Goal: Navigation & Orientation: Find specific page/section

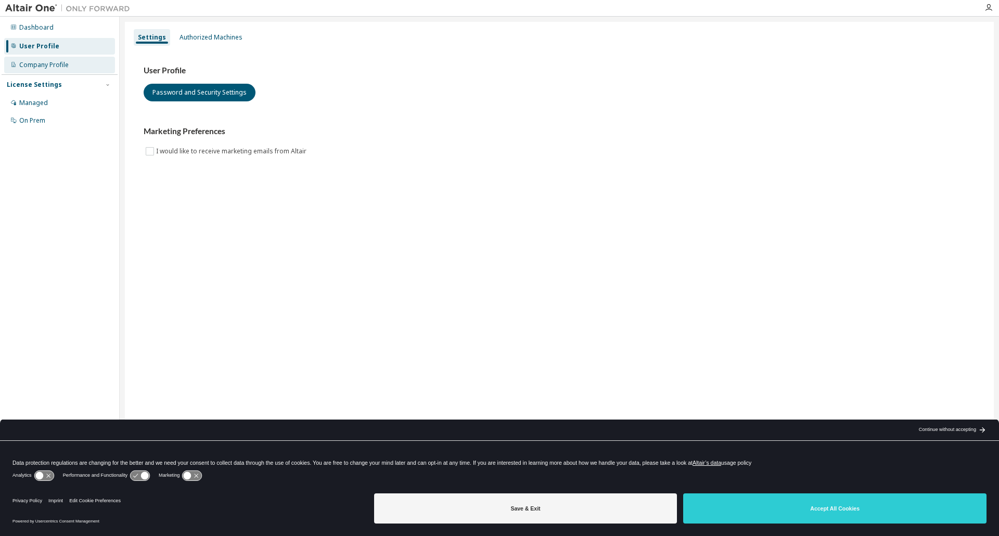
click at [53, 62] on div "Company Profile" at bounding box center [43, 65] width 49 height 8
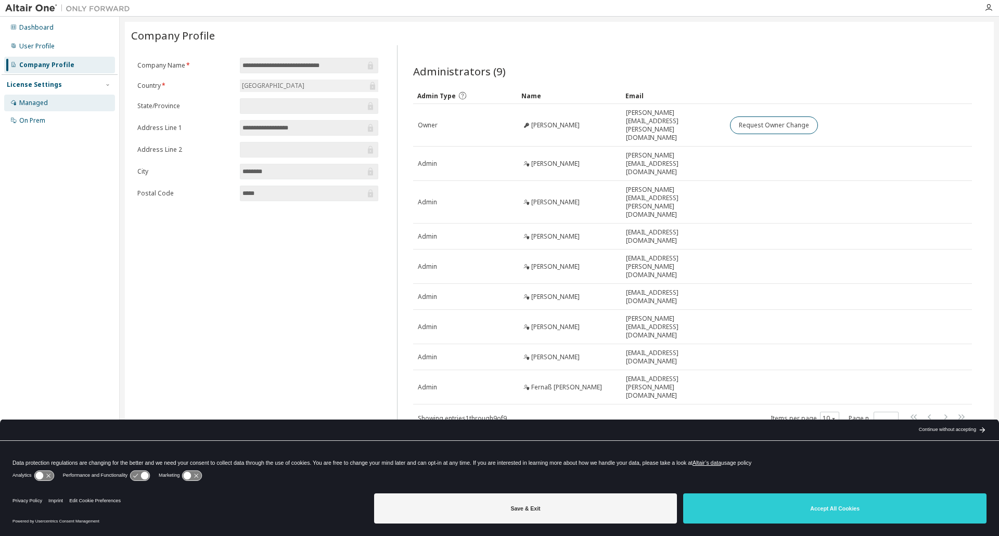
click at [37, 104] on div "Managed" at bounding box center [33, 103] width 29 height 8
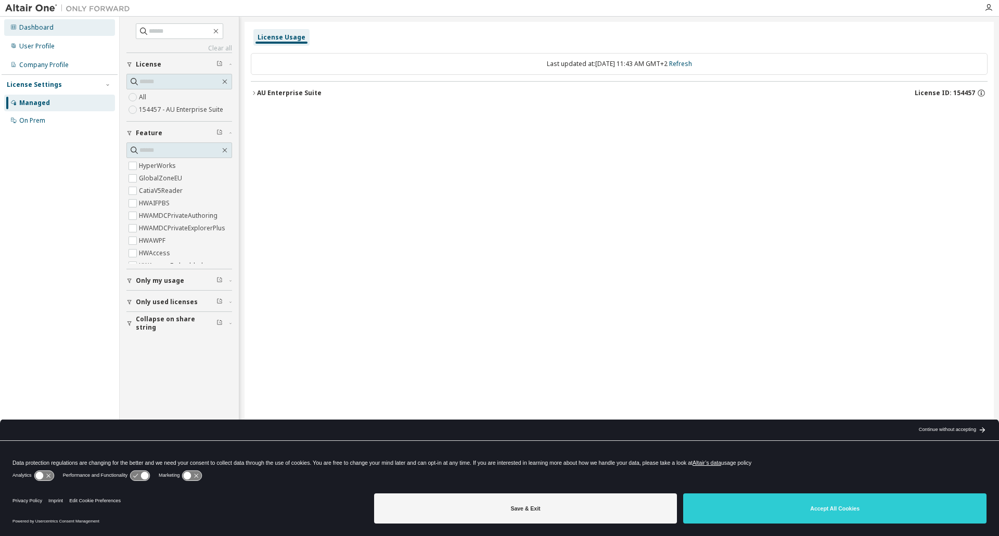
click at [41, 27] on div "Dashboard" at bounding box center [36, 27] width 34 height 8
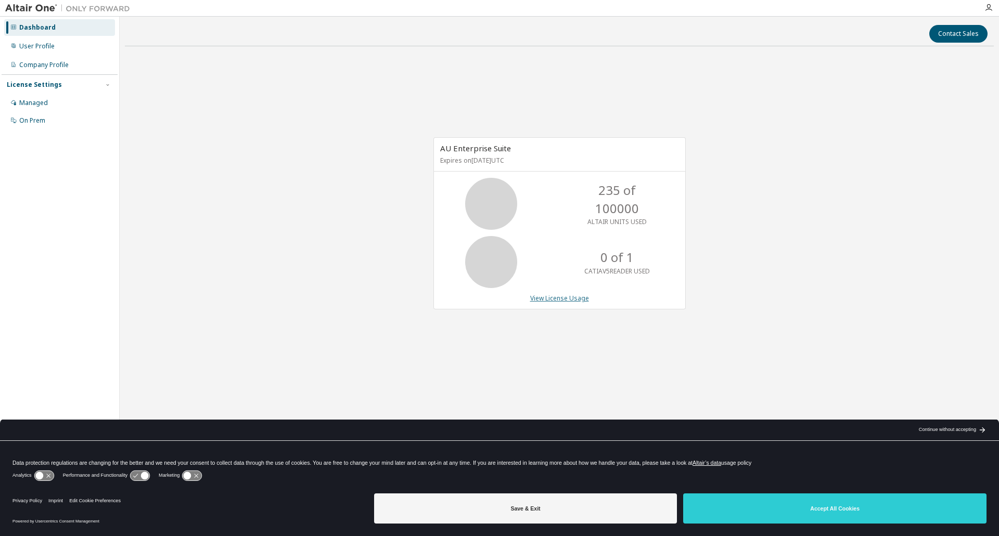
click at [557, 298] on link "View License Usage" at bounding box center [559, 298] width 59 height 9
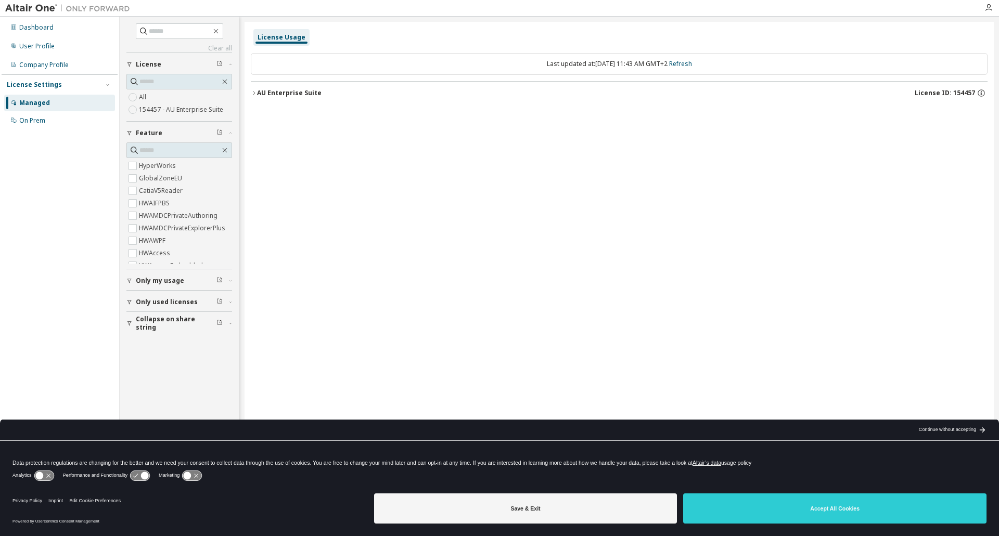
click at [271, 97] on div "AU Enterprise Suite" at bounding box center [289, 93] width 64 height 8
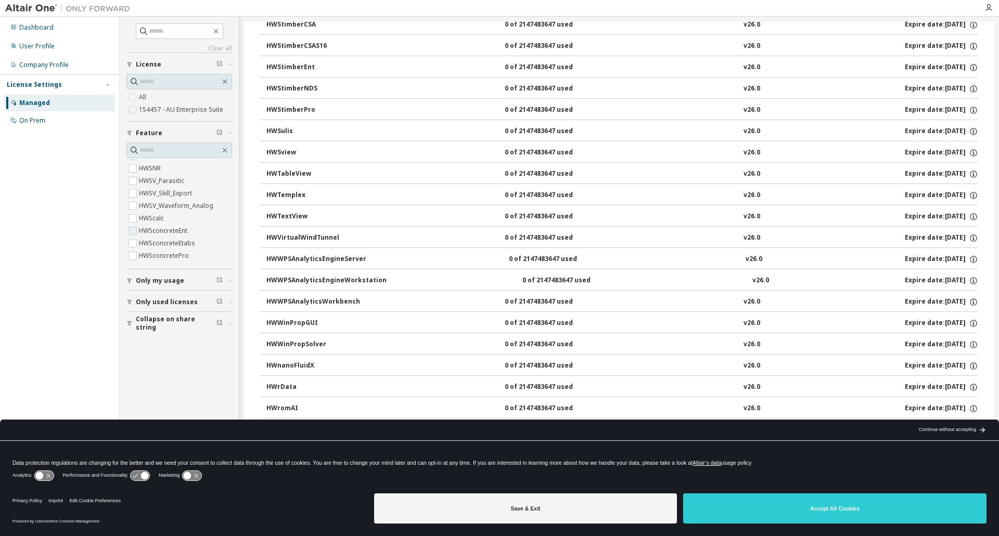
scroll to position [3276, 0]
click at [179, 283] on span "Only my usage" at bounding box center [160, 281] width 48 height 8
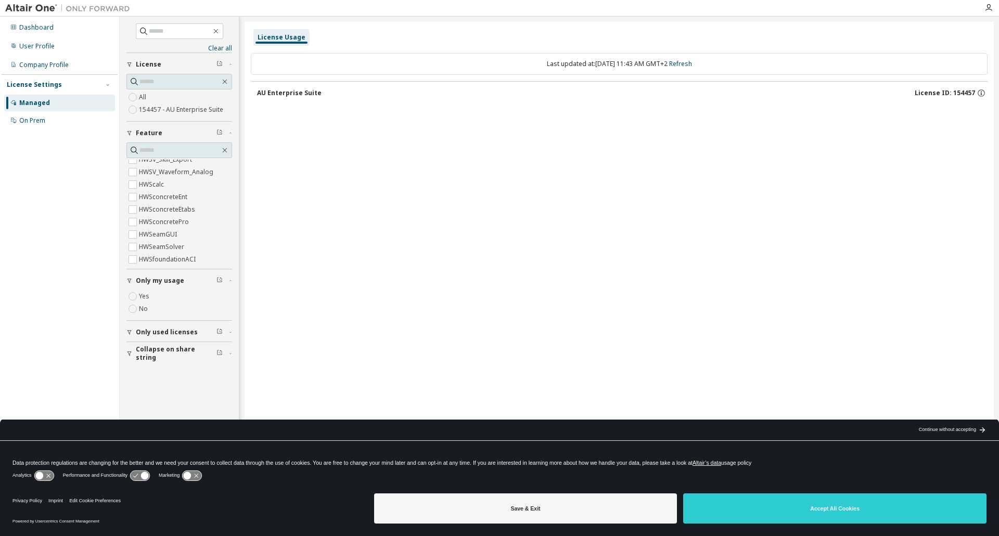
scroll to position [0, 0]
click at [42, 115] on div "On Prem" at bounding box center [59, 120] width 111 height 17
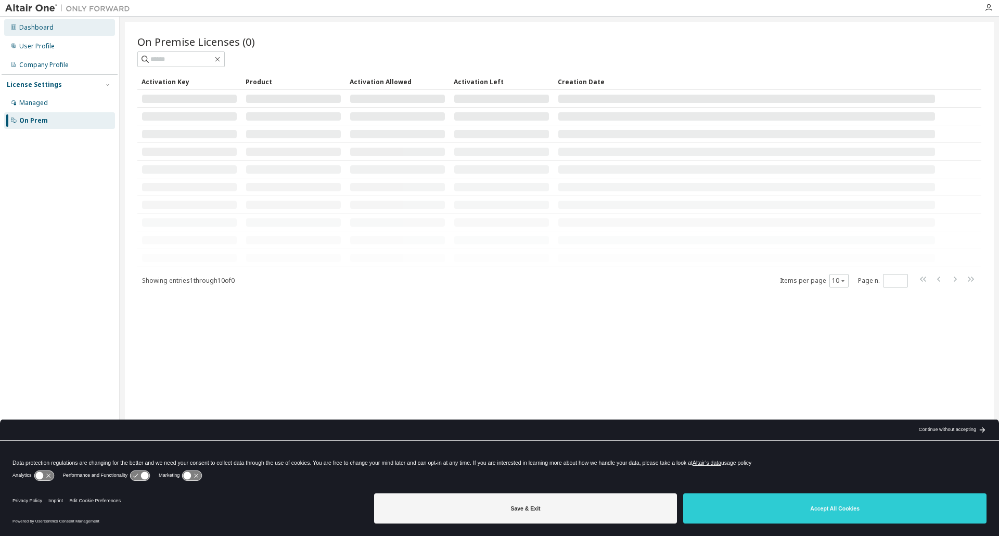
click at [42, 28] on div "Dashboard" at bounding box center [36, 27] width 34 height 8
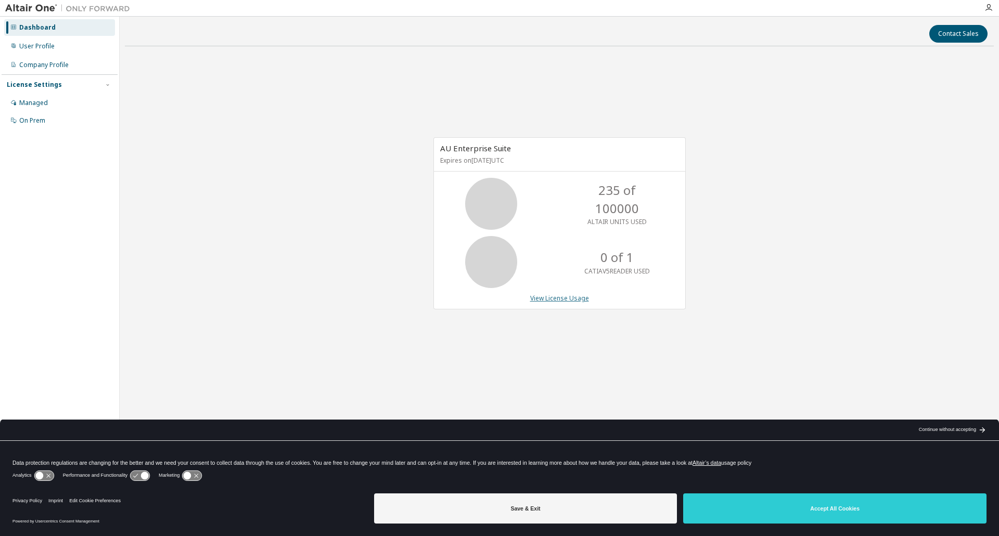
click at [553, 295] on link "View License Usage" at bounding box center [559, 298] width 59 height 9
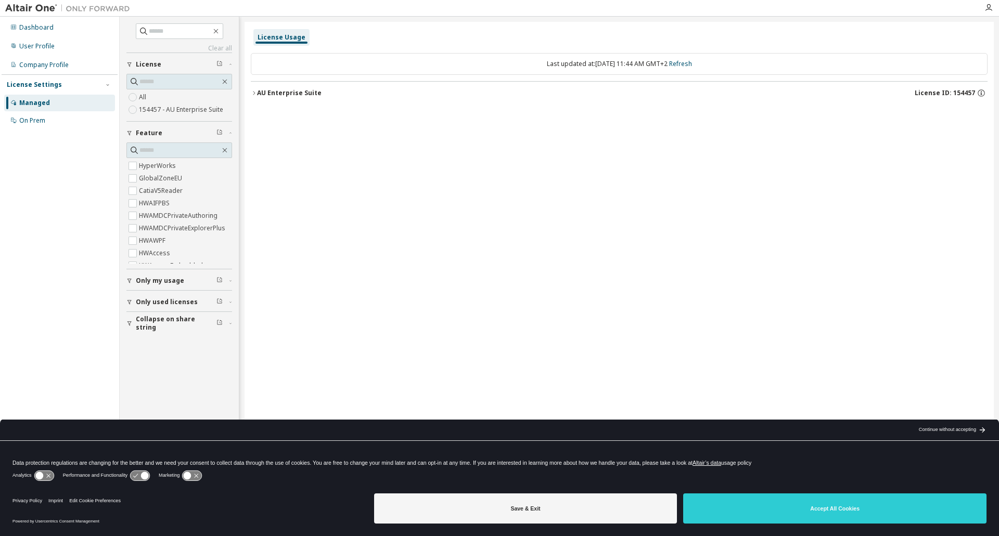
click at [169, 112] on label "154457 - AU Enterprise Suite" at bounding box center [182, 109] width 86 height 12
click at [154, 100] on div "All 154457 - AU Enterprise Suite" at bounding box center [179, 103] width 106 height 25
click at [148, 99] on label "All" at bounding box center [143, 97] width 9 height 12
click at [290, 96] on div "AU Enterprise Suite" at bounding box center [289, 93] width 64 height 8
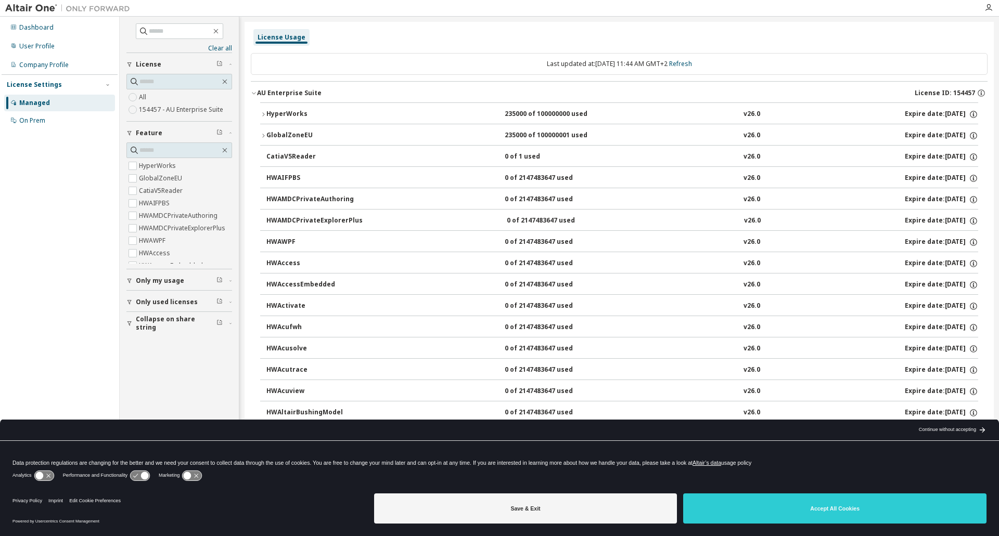
click at [314, 116] on div "HyperWorks" at bounding box center [313, 114] width 94 height 9
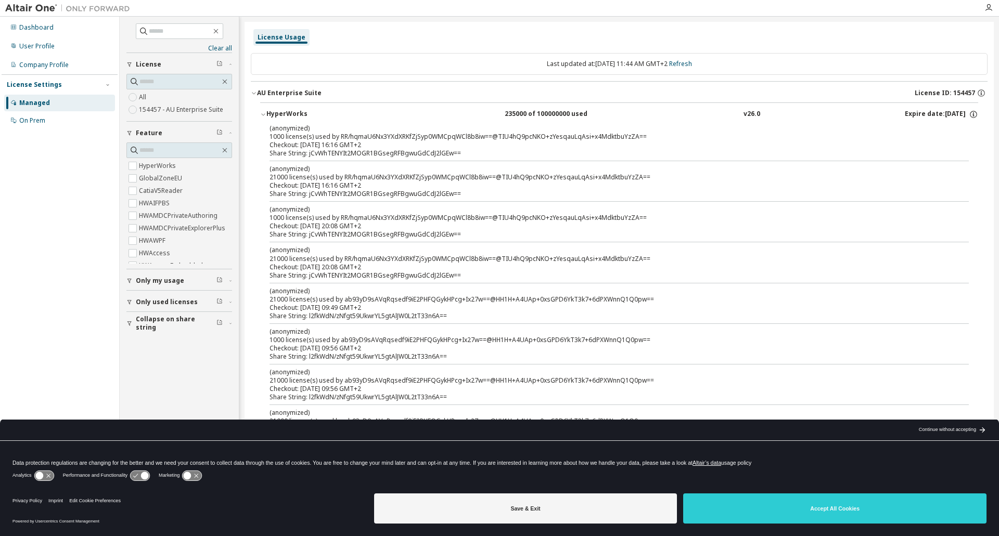
click at [302, 112] on div "HyperWorks" at bounding box center [313, 114] width 94 height 9
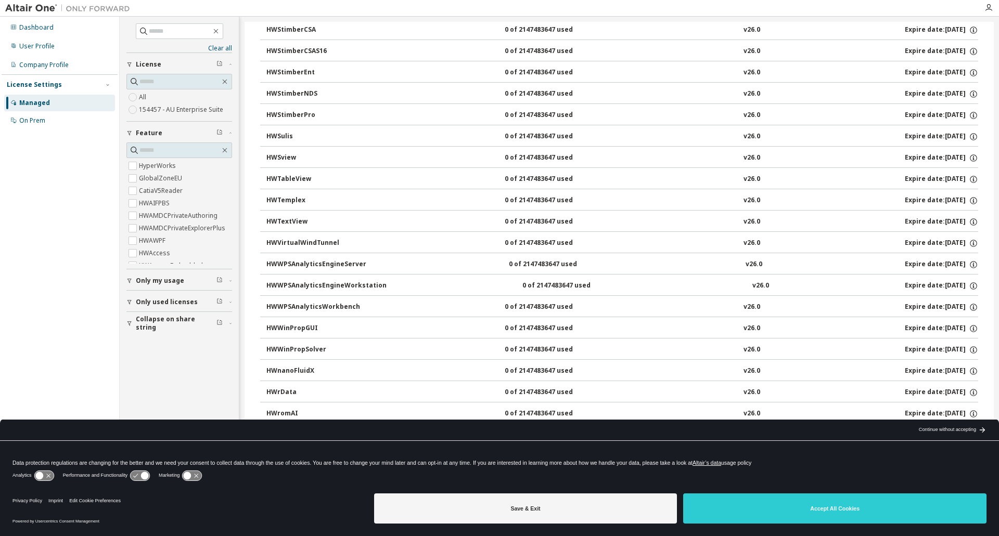
scroll to position [6636, 0]
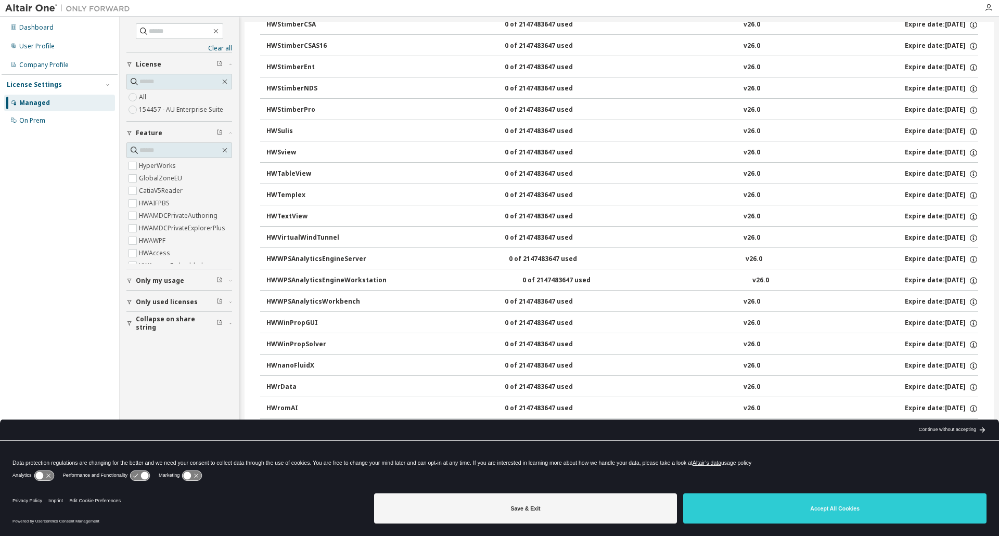
click at [170, 284] on span "Only my usage" at bounding box center [160, 281] width 48 height 8
click at [146, 295] on label "Yes" at bounding box center [145, 296] width 12 height 12
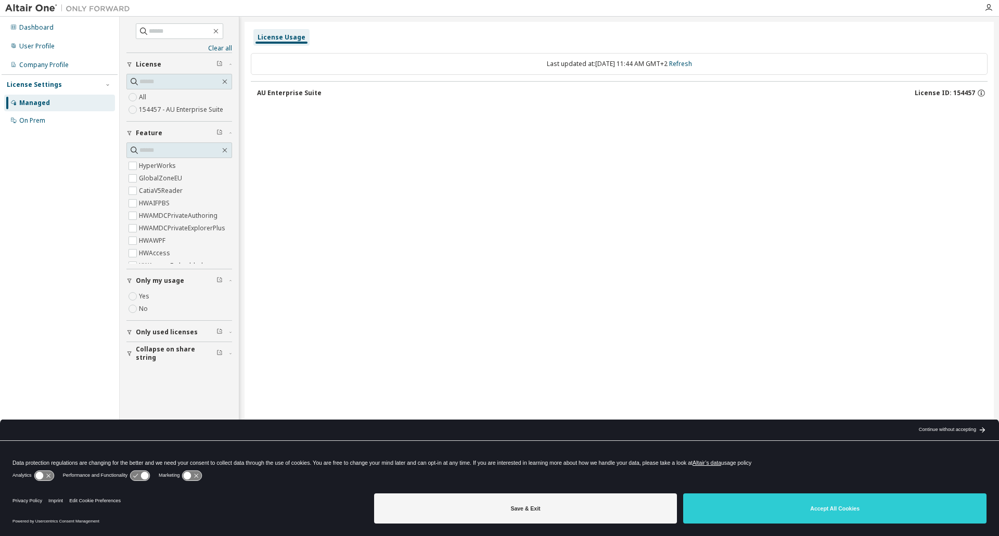
scroll to position [0, 0]
click at [169, 330] on span "Only used licenses" at bounding box center [167, 332] width 62 height 8
click at [147, 349] on label "Yes" at bounding box center [145, 348] width 12 height 12
click at [53, 33] on div "Dashboard" at bounding box center [59, 27] width 111 height 17
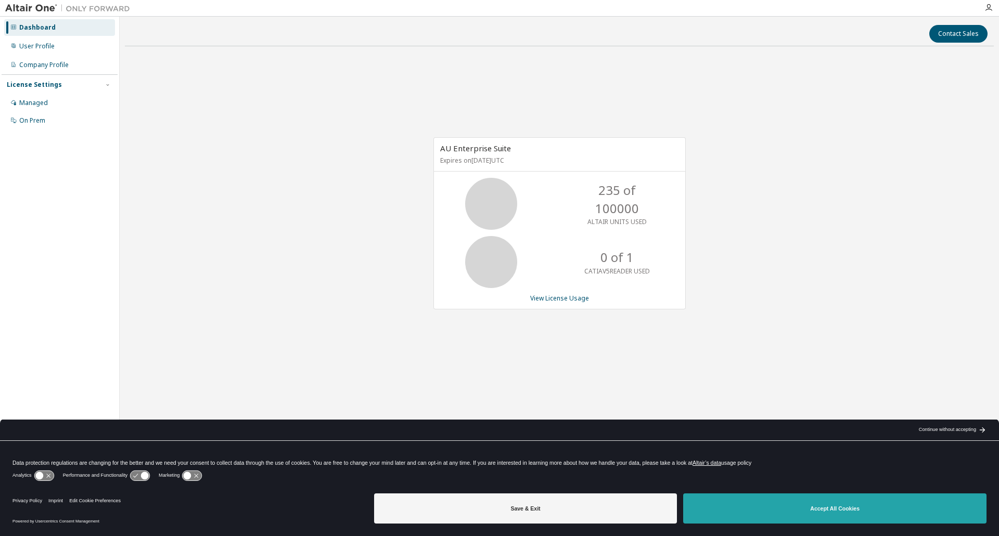
click at [923, 512] on button "Accept All Cookies" at bounding box center [834, 509] width 303 height 30
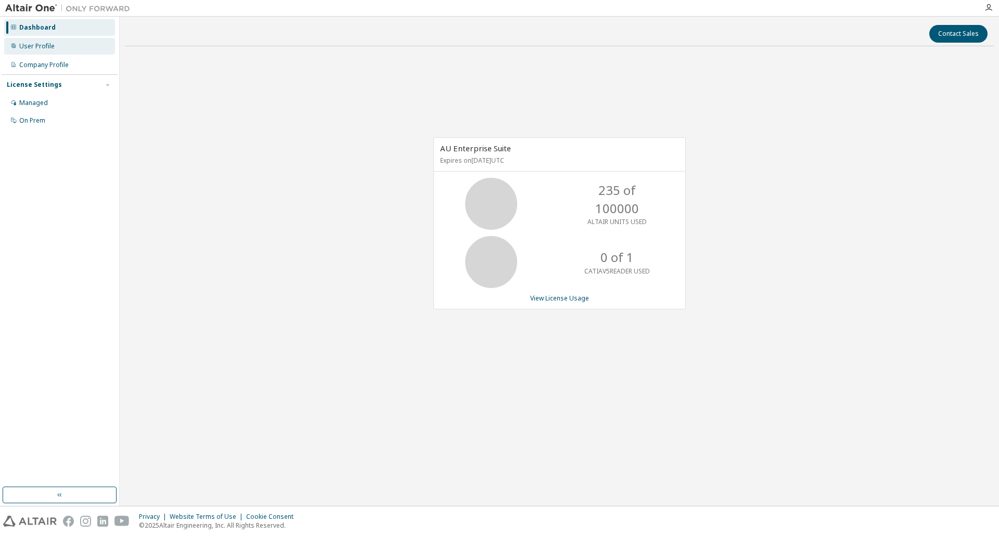
click at [45, 51] on div "User Profile" at bounding box center [59, 46] width 111 height 17
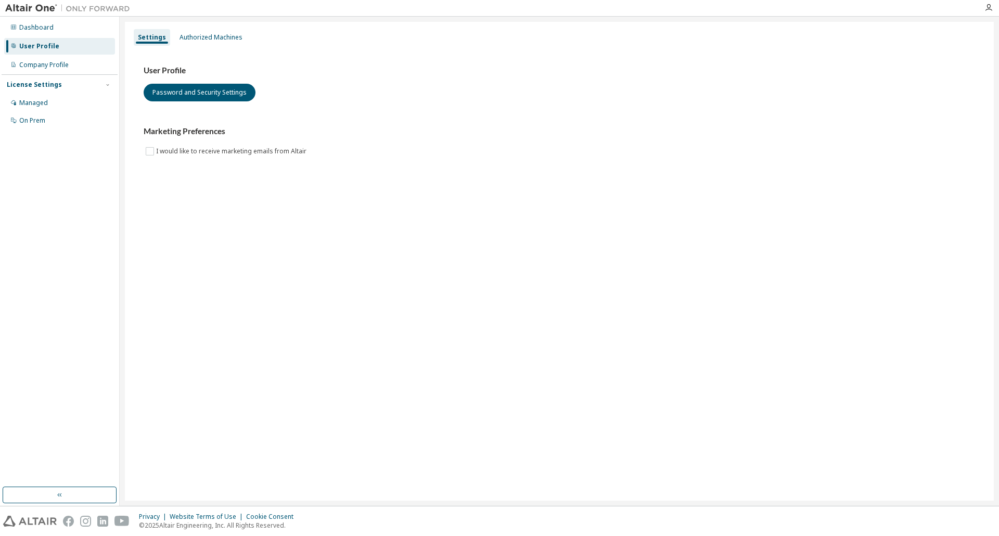
click at [37, 3] on img at bounding box center [70, 8] width 130 height 10
click at [36, 5] on img at bounding box center [70, 8] width 130 height 10
click at [33, 62] on div "Company Profile" at bounding box center [43, 65] width 49 height 8
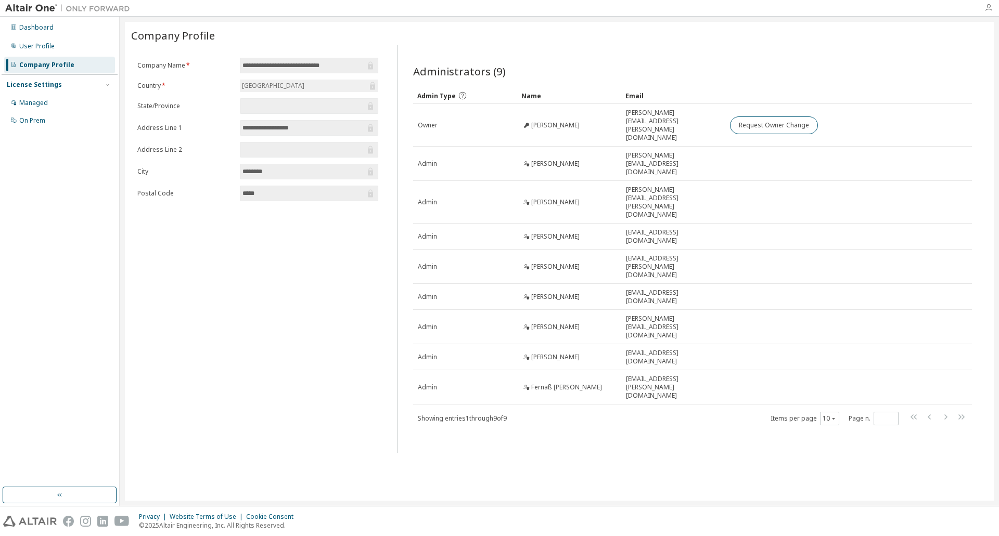
click at [984, 9] on icon "button" at bounding box center [988, 8] width 8 height 8
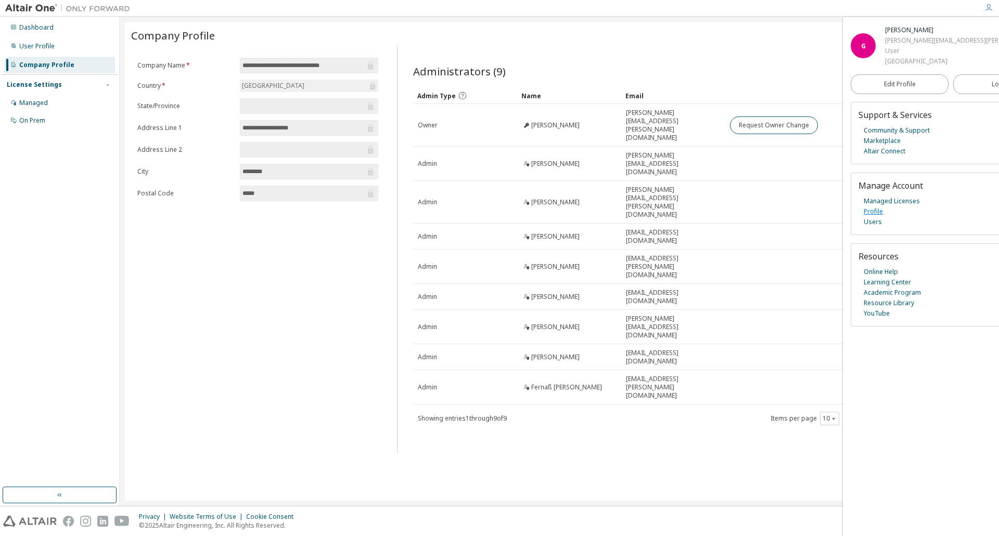
click at [876, 214] on link "Profile" at bounding box center [872, 211] width 19 height 10
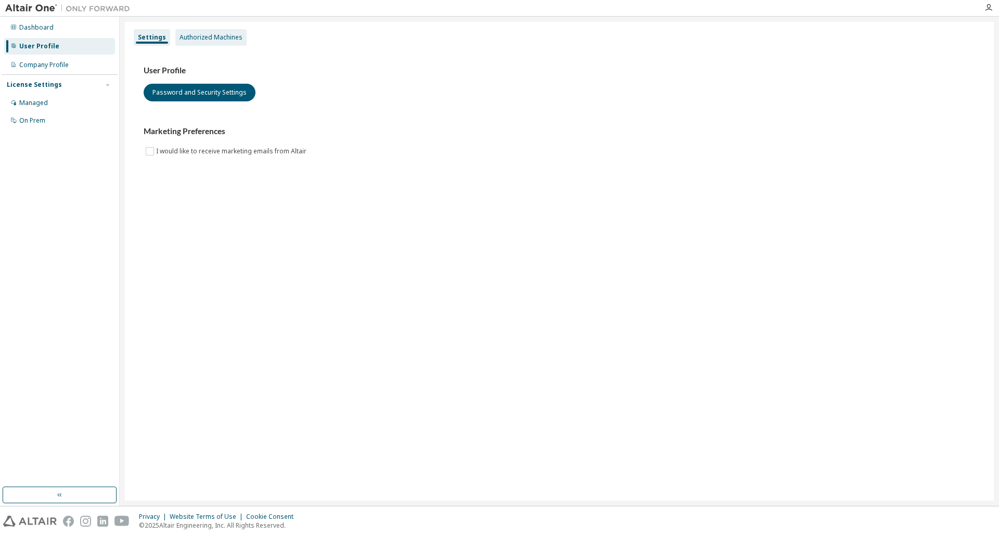
click at [200, 38] on div "Authorized Machines" at bounding box center [210, 37] width 63 height 8
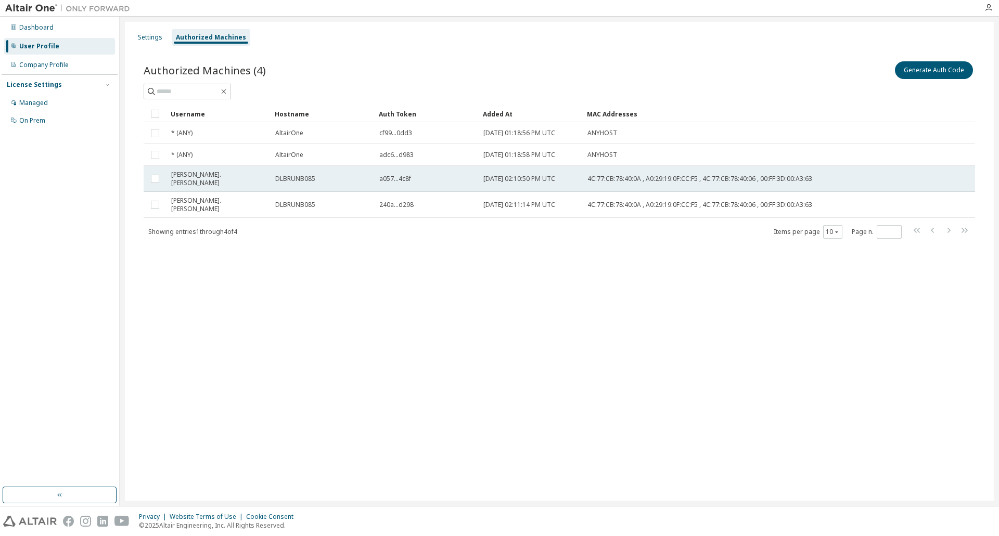
click at [686, 177] on span "4C:77:CB:78:40:0A , A0:29:19:0F:CC:F5 , 4C:77:CB:78:40:06 , 00:FF:3D:00:A3:63" at bounding box center [699, 179] width 225 height 8
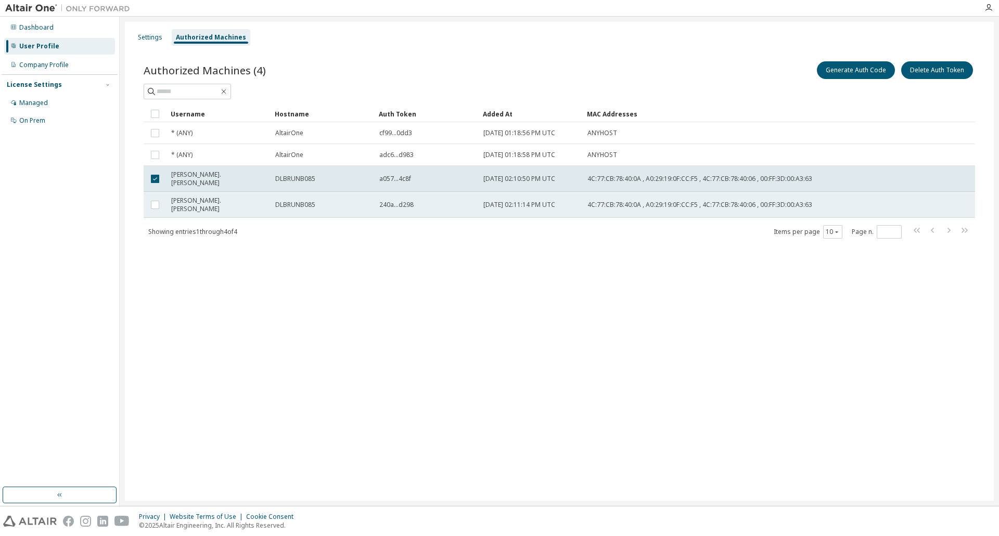
click at [601, 201] on span "4C:77:CB:78:40:0A , A0:29:19:0F:CC:F5 , 4C:77:CB:78:40:06 , 00:FF:3D:00:A3:63" at bounding box center [699, 205] width 225 height 8
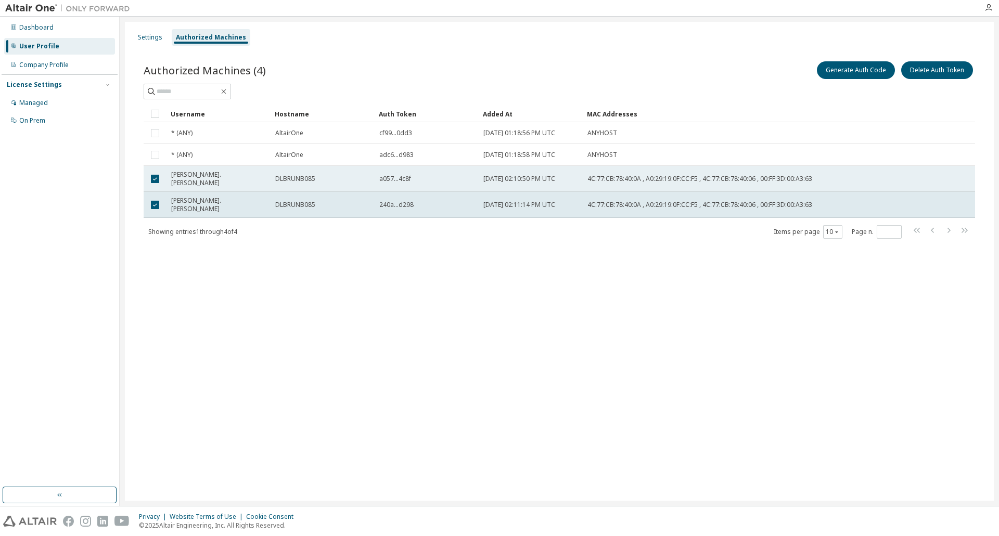
click at [226, 176] on div "Gregor.Niedermair" at bounding box center [218, 179] width 95 height 17
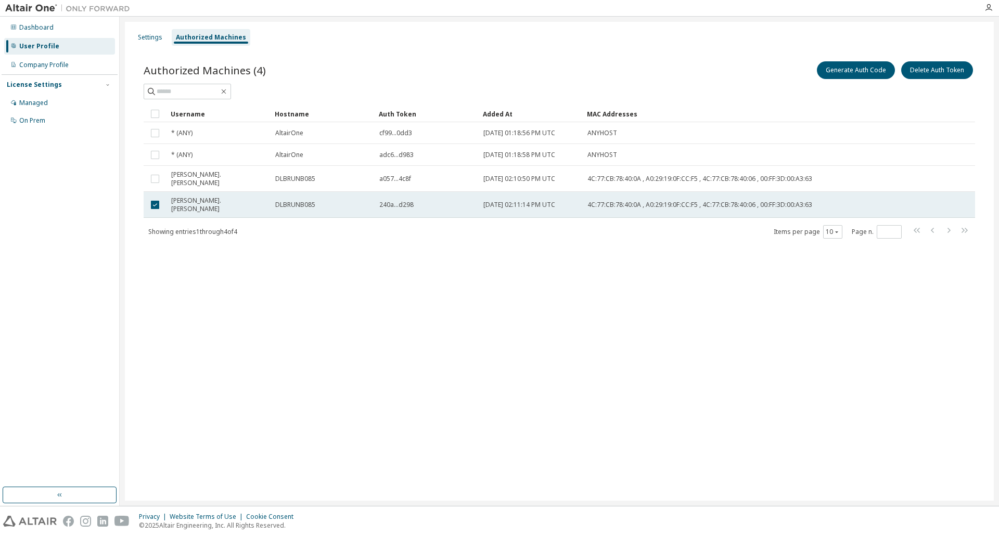
click at [172, 200] on span "Gregor.Niedermair" at bounding box center [218, 205] width 95 height 17
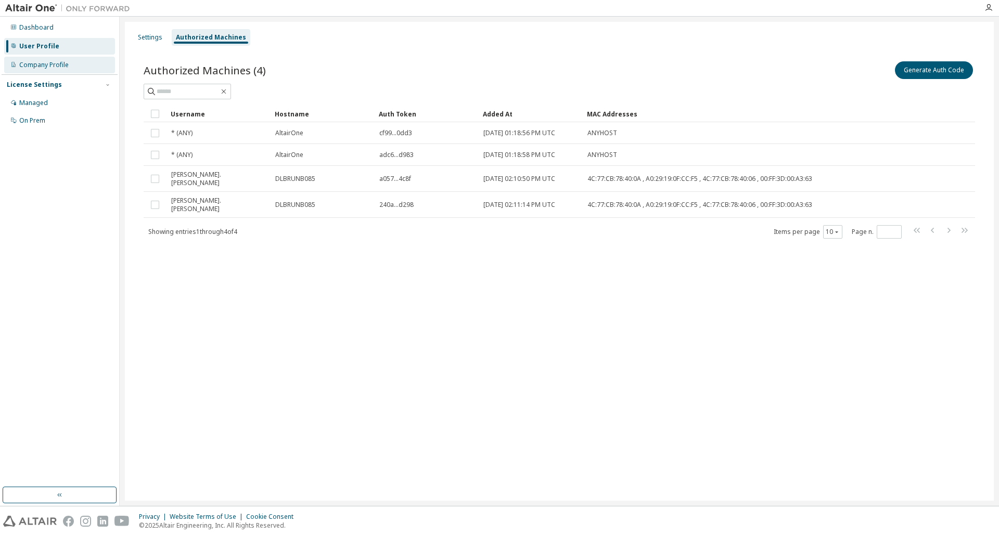
click at [47, 70] on div "Company Profile" at bounding box center [59, 65] width 111 height 17
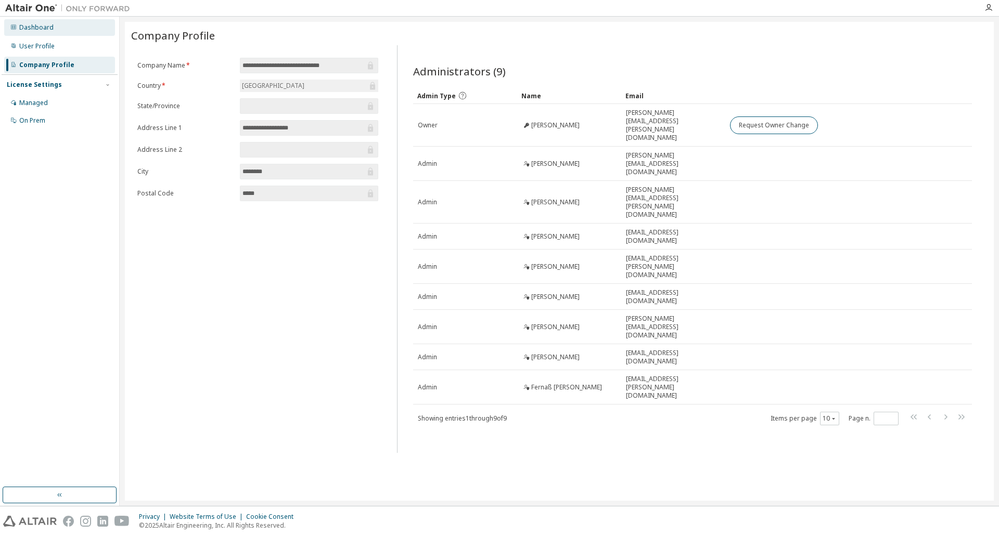
click at [39, 26] on div "Dashboard" at bounding box center [36, 27] width 34 height 8
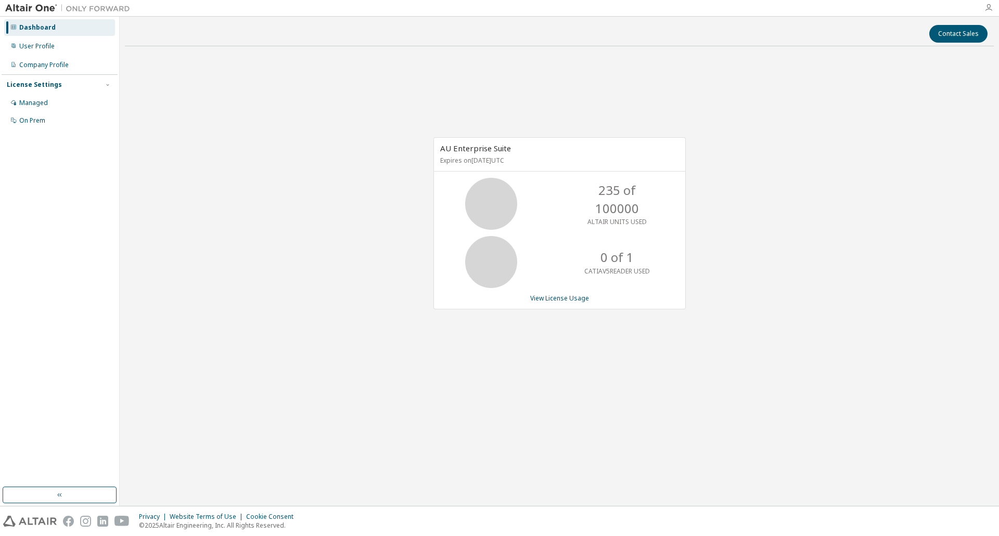
click at [991, 9] on icon "button" at bounding box center [988, 8] width 8 height 8
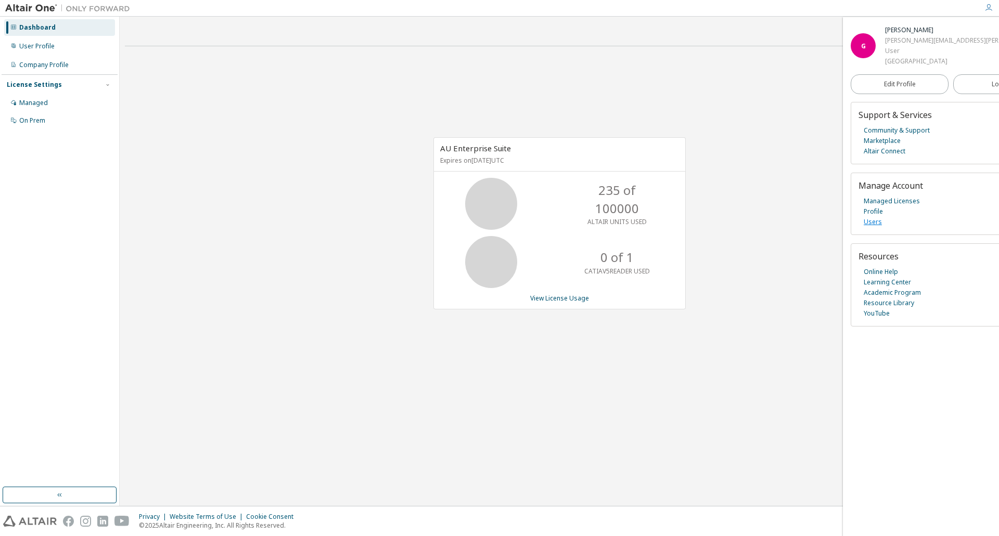
click at [875, 221] on link "Users" at bounding box center [872, 222] width 18 height 10
click at [893, 135] on link "Community & Support" at bounding box center [896, 130] width 66 height 10
click at [889, 142] on link "Marketplace" at bounding box center [881, 141] width 37 height 10
